Goal: Task Accomplishment & Management: Use online tool/utility

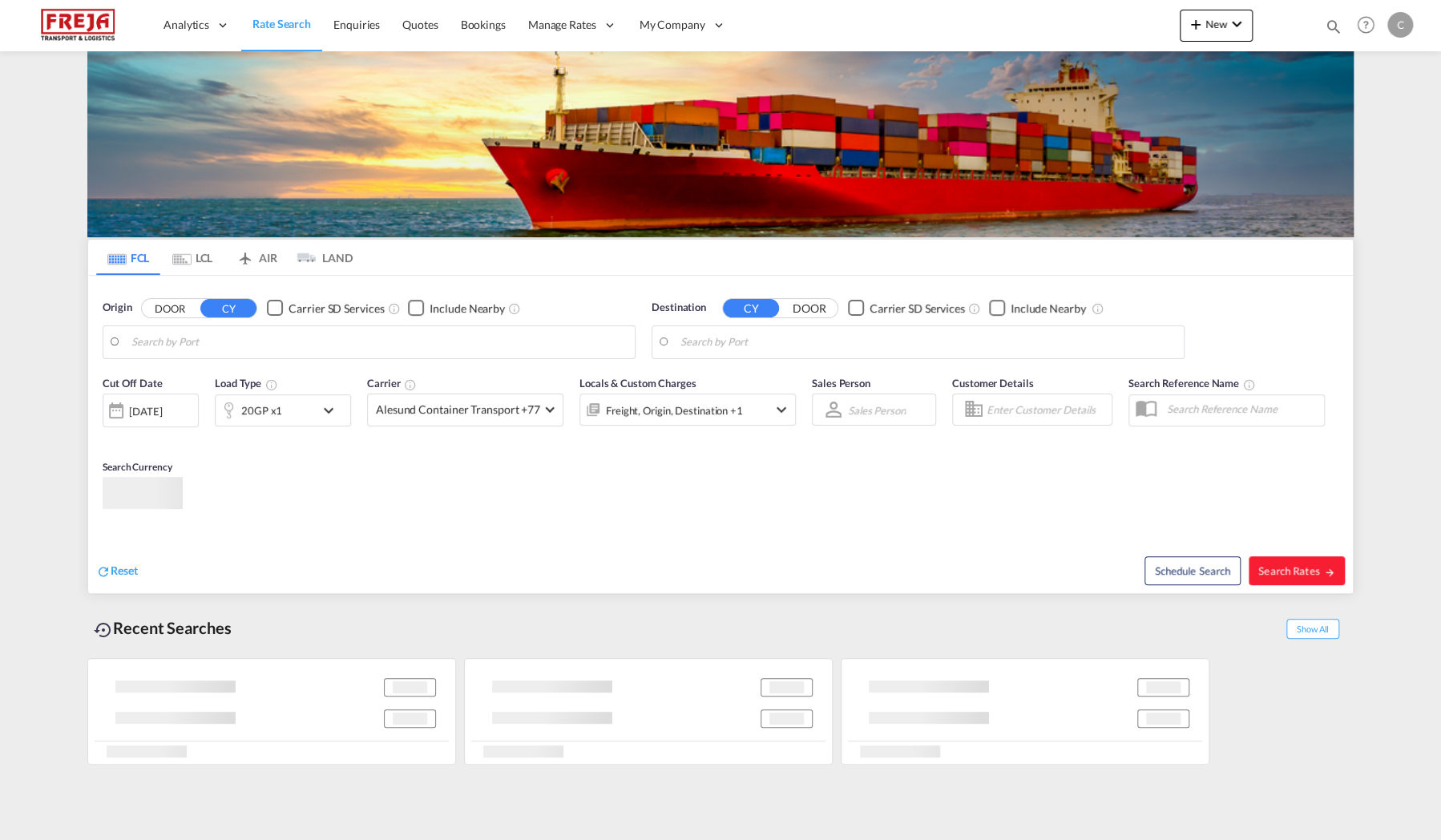
type input "[GEOGRAPHIC_DATA], [GEOGRAPHIC_DATA]"
type input "[GEOGRAPHIC_DATA], BRGIG"
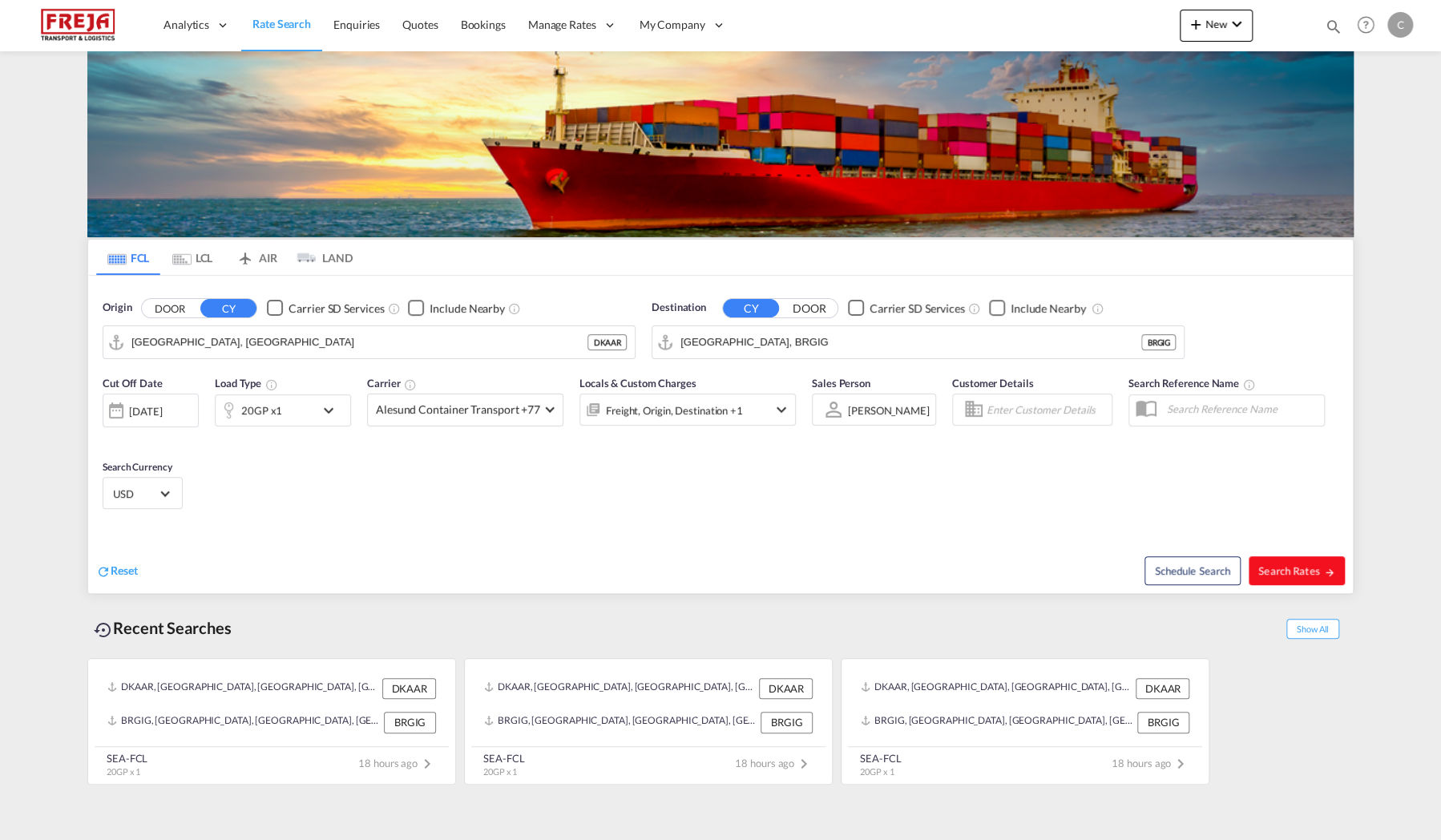
click at [1305, 575] on span "Search Rates" at bounding box center [1296, 570] width 77 height 13
type input "DKAAR to BRGIG / [DATE]"
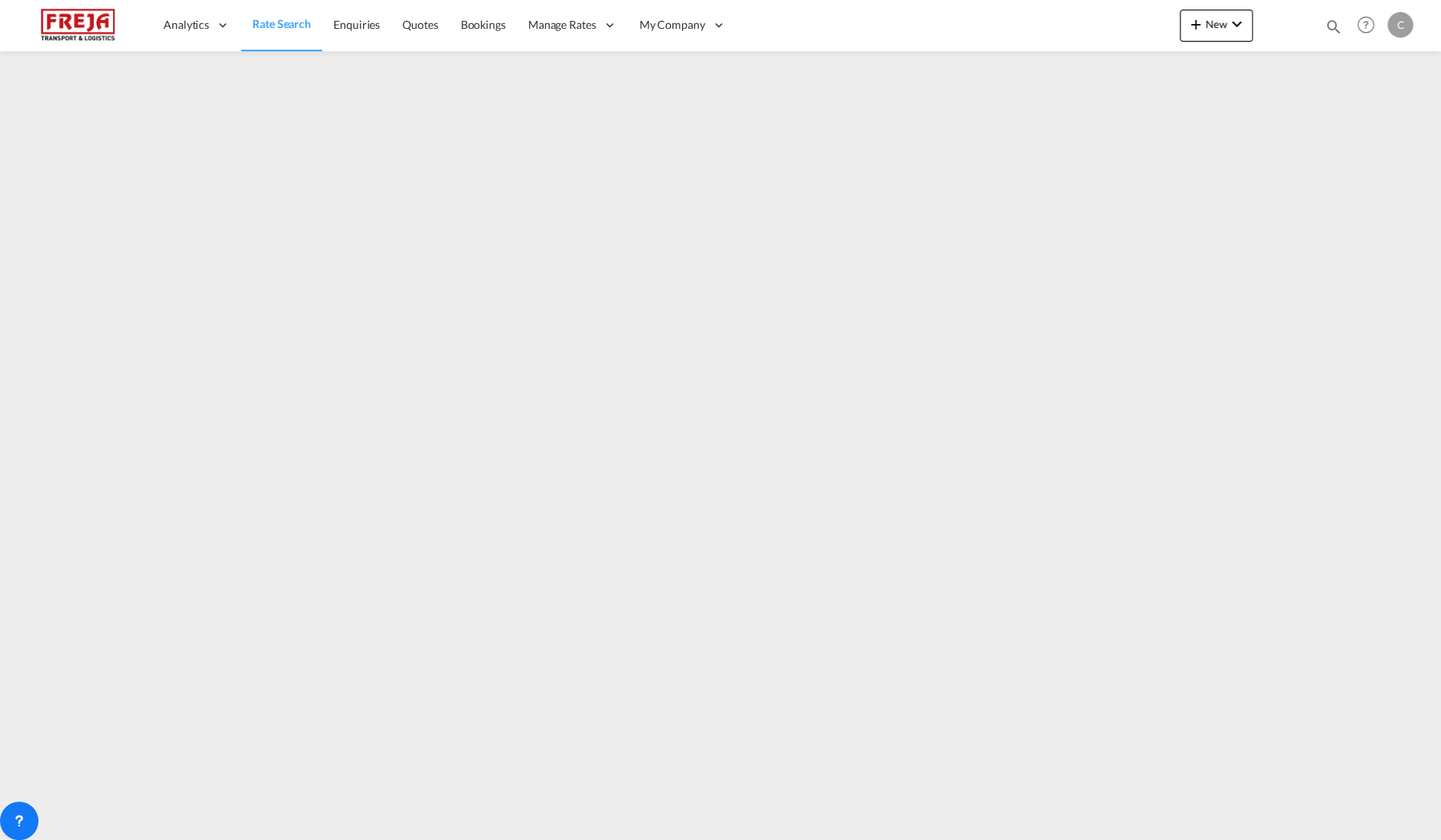
click at [298, 38] on link "Rate Search" at bounding box center [282, 25] width 81 height 52
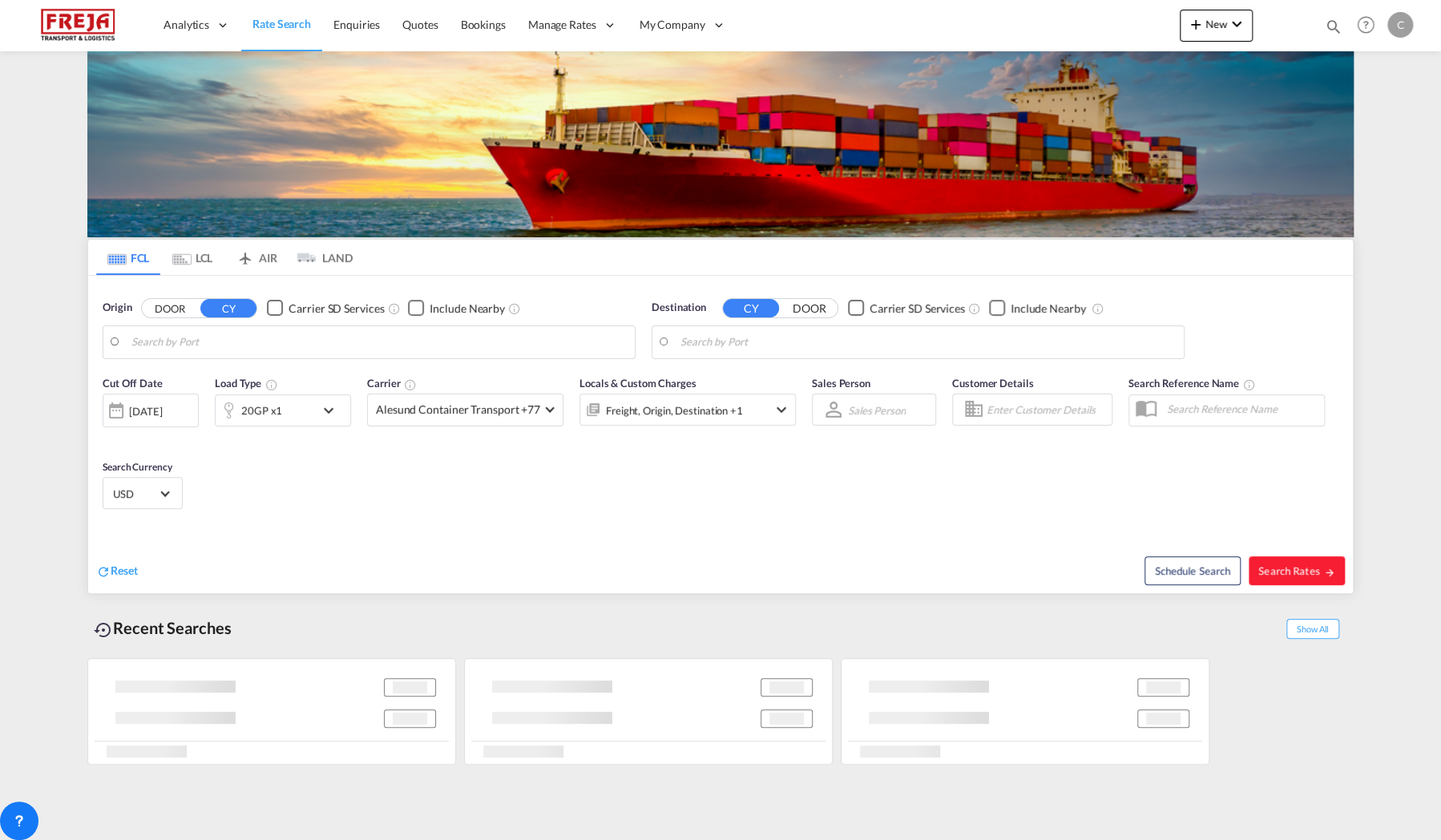
type input "[GEOGRAPHIC_DATA], [GEOGRAPHIC_DATA]"
type input "[GEOGRAPHIC_DATA], BRGIG"
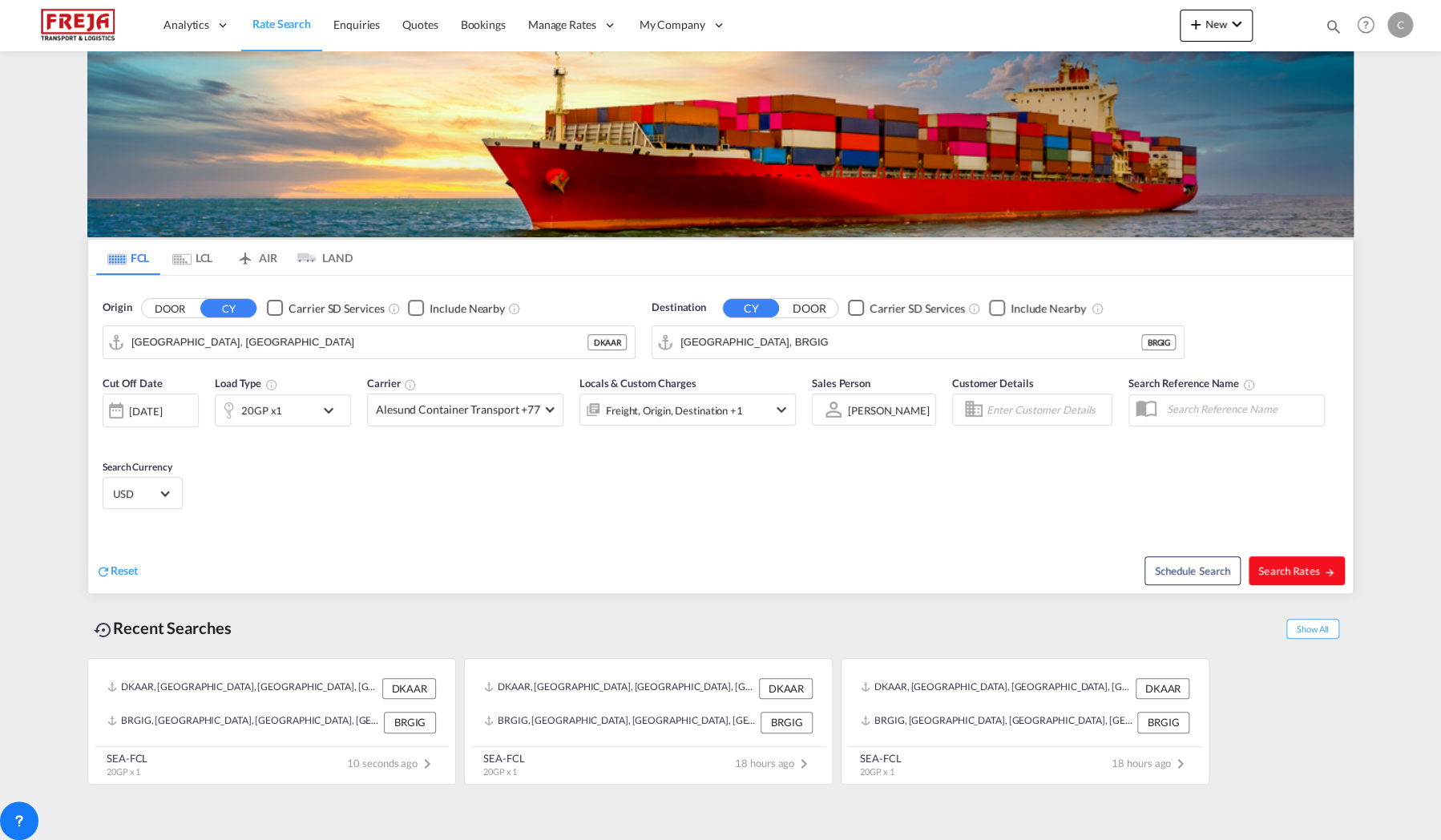
click at [1288, 571] on span "Search Rates" at bounding box center [1296, 570] width 77 height 13
type input "DKAAR to BRGIG / [DATE]"
